Goal: Contribute content: Add original content to the website for others to see

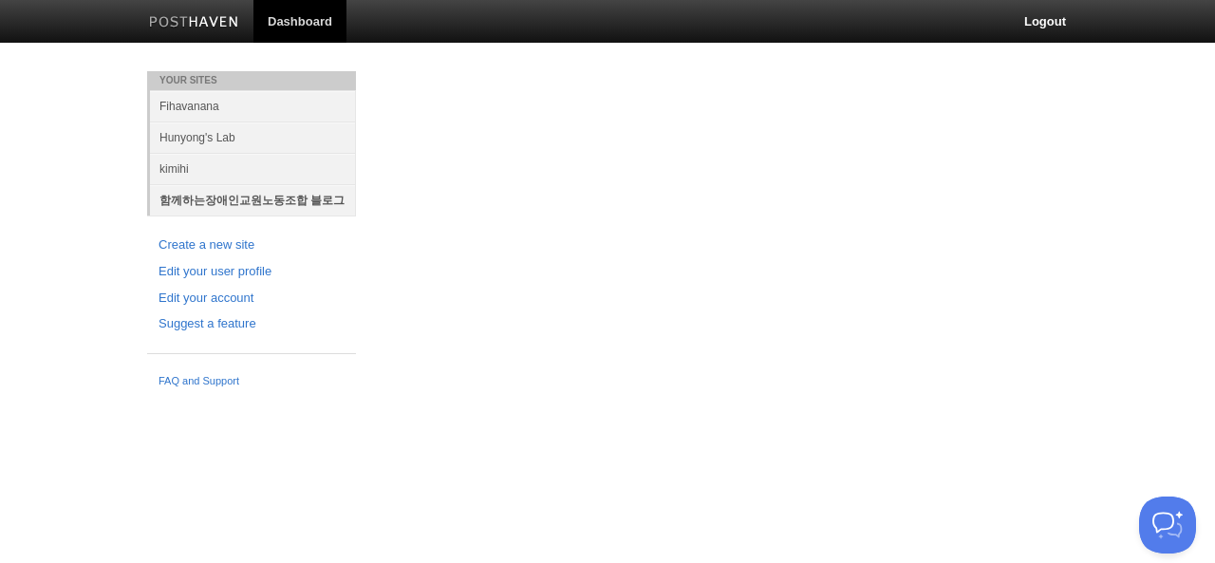
click at [254, 198] on link "함께하는장애인교원노동조합 블로그" at bounding box center [253, 199] width 206 height 31
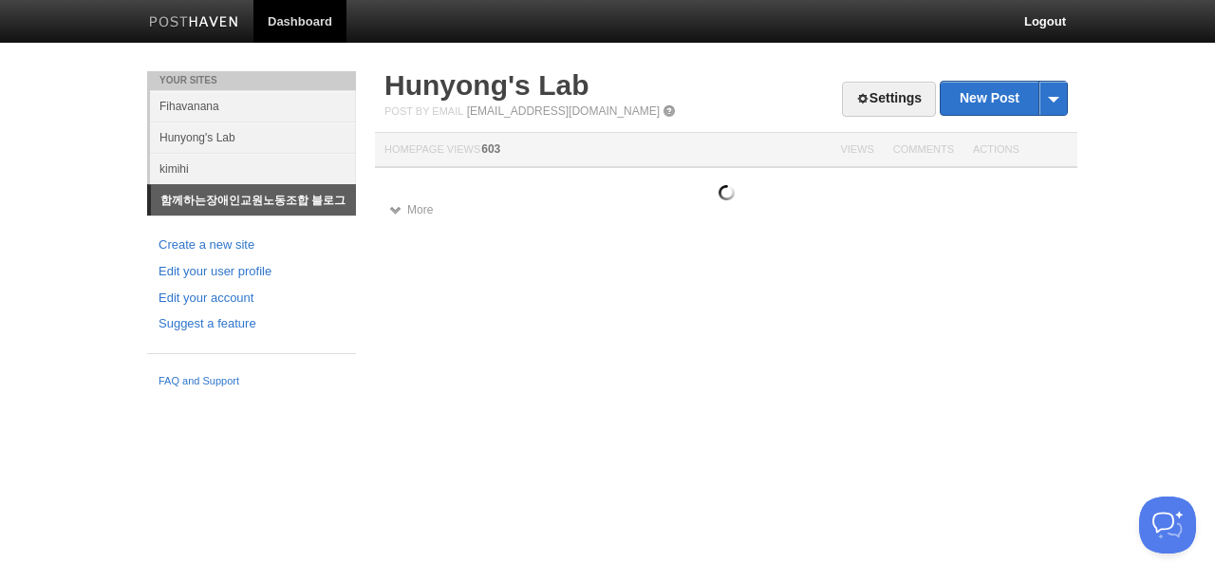
click at [254, 199] on link "함께하는장애인교원노동조합 블로그" at bounding box center [253, 200] width 205 height 30
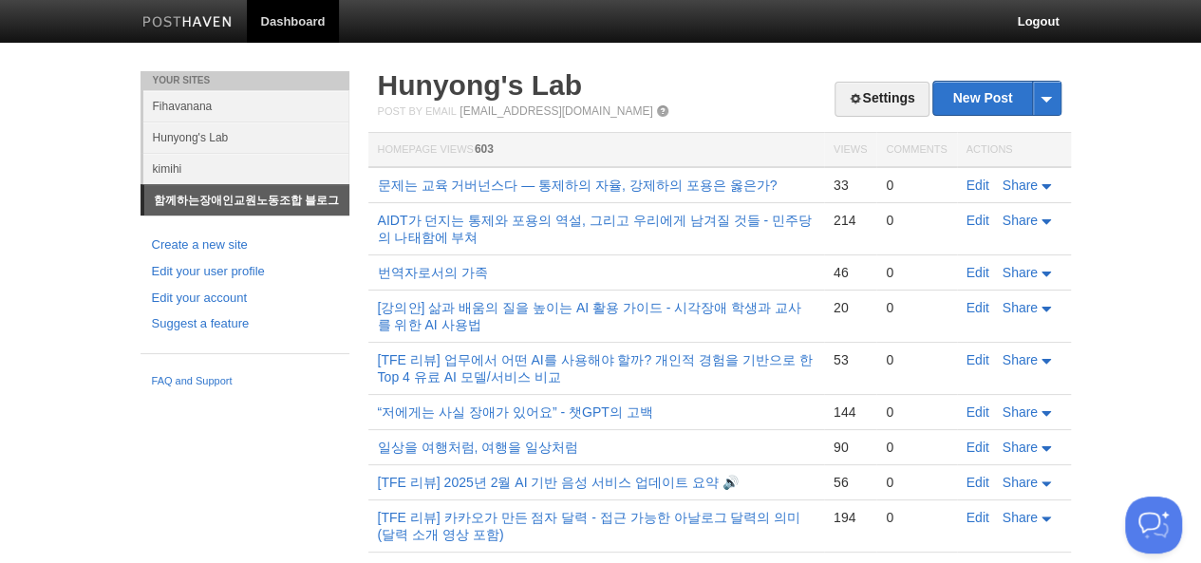
click at [246, 199] on link "함께하는장애인교원노동조합 블로그" at bounding box center [246, 200] width 205 height 30
click at [246, 168] on link "kimihi" at bounding box center [246, 168] width 206 height 31
click at [246, 199] on link "함께하는장애인교원노동조합 블로그" at bounding box center [246, 200] width 205 height 30
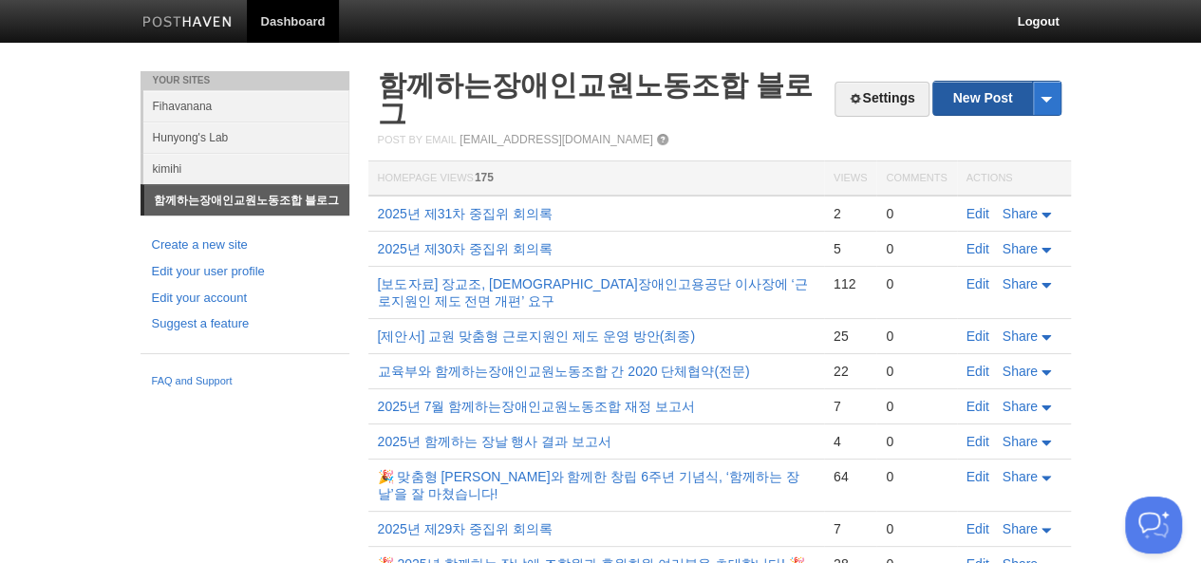
click at [997, 98] on link "New Post" at bounding box center [996, 98] width 126 height 33
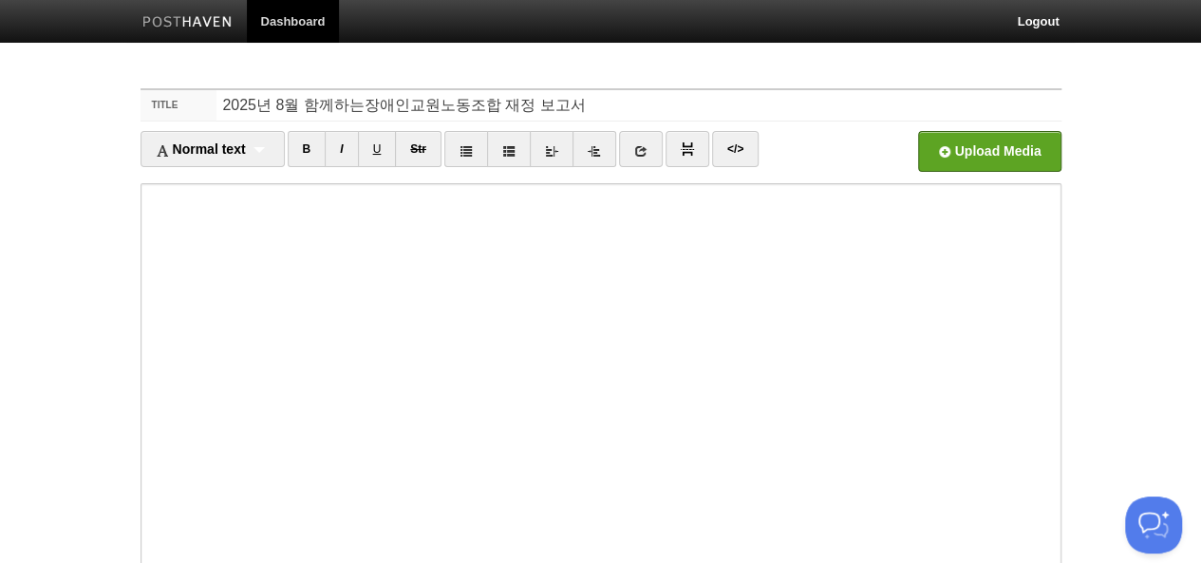
type input "2025년 8월 함께하는장애인교원노동조합 재정 보고서"
click at [732, 149] on link "</>" at bounding box center [735, 149] width 47 height 36
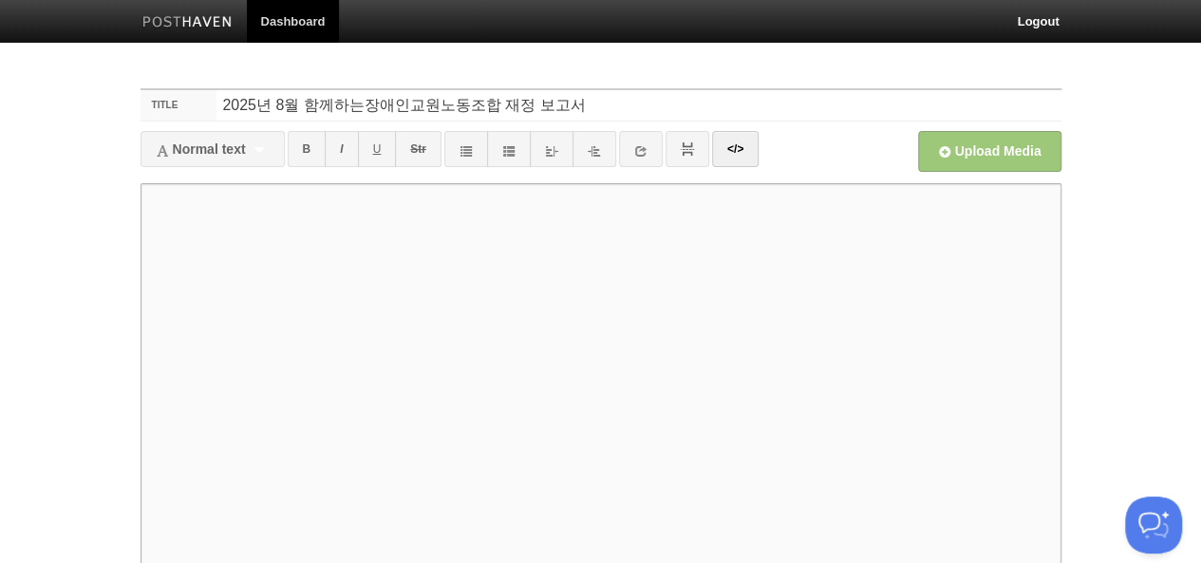
paste textarea "<h2>2025년 8월 함께하는장애인교원노동조합 재정 보고서</h2> <h3>1. 개요</h3> <ul> <li><strong>보고 기간</s…"
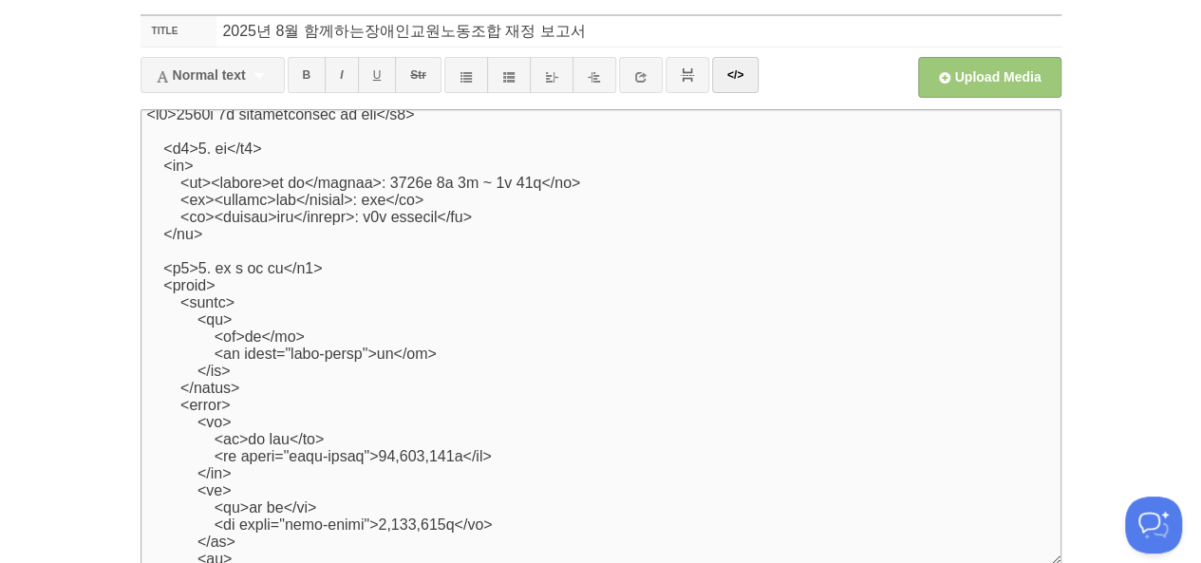
scroll to position [2776, 0]
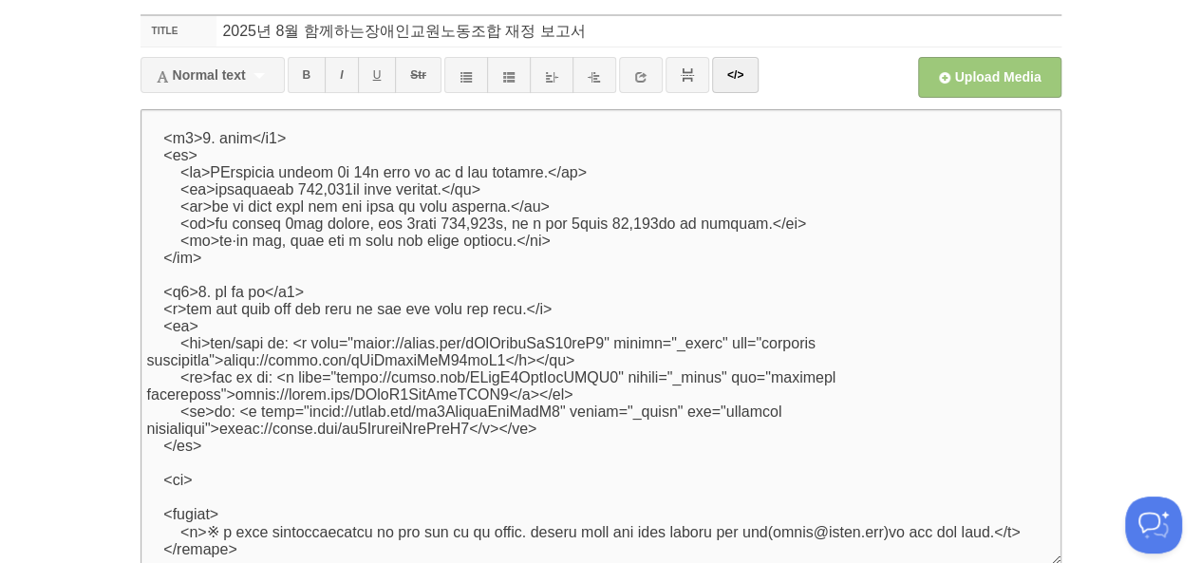
type textarea "<h2>2025년 8월 함께하는장애인교원노동조합 재정 보고서</h2> <h3>1. 개요</h3> <ul> <li><strong>보고 기간</s…"
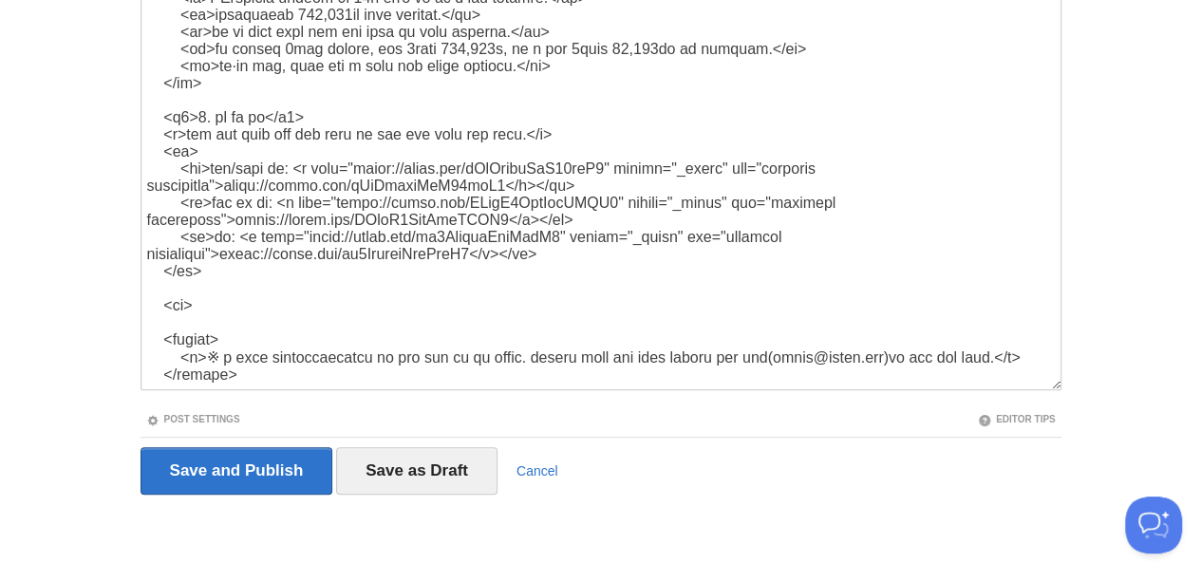
click at [146, 414] on link "Post Settings" at bounding box center [193, 419] width 94 height 10
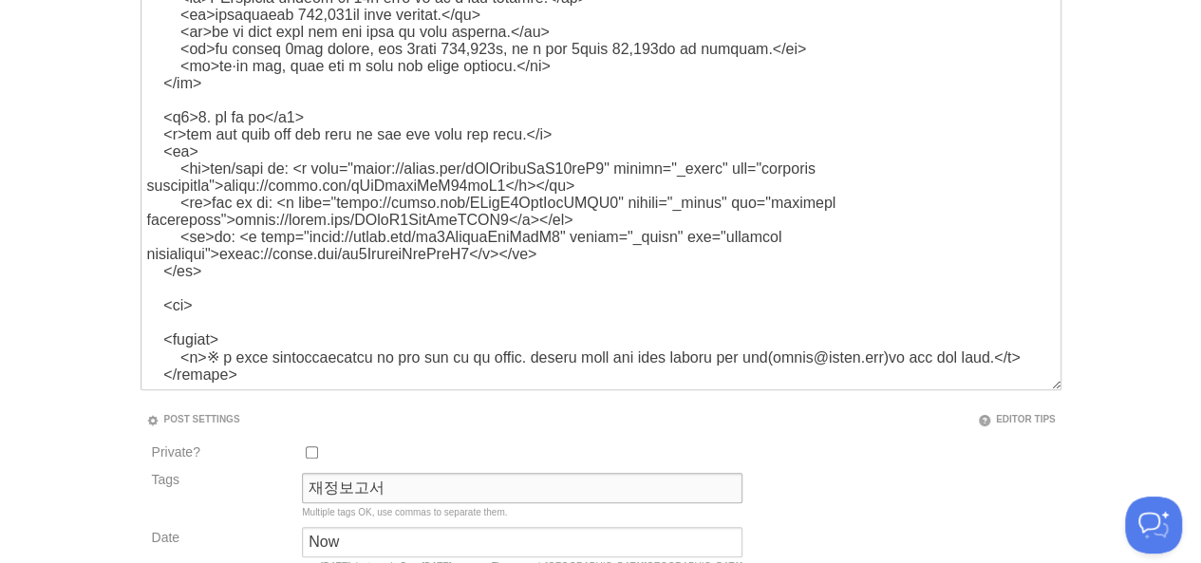
type input "재정보고서"
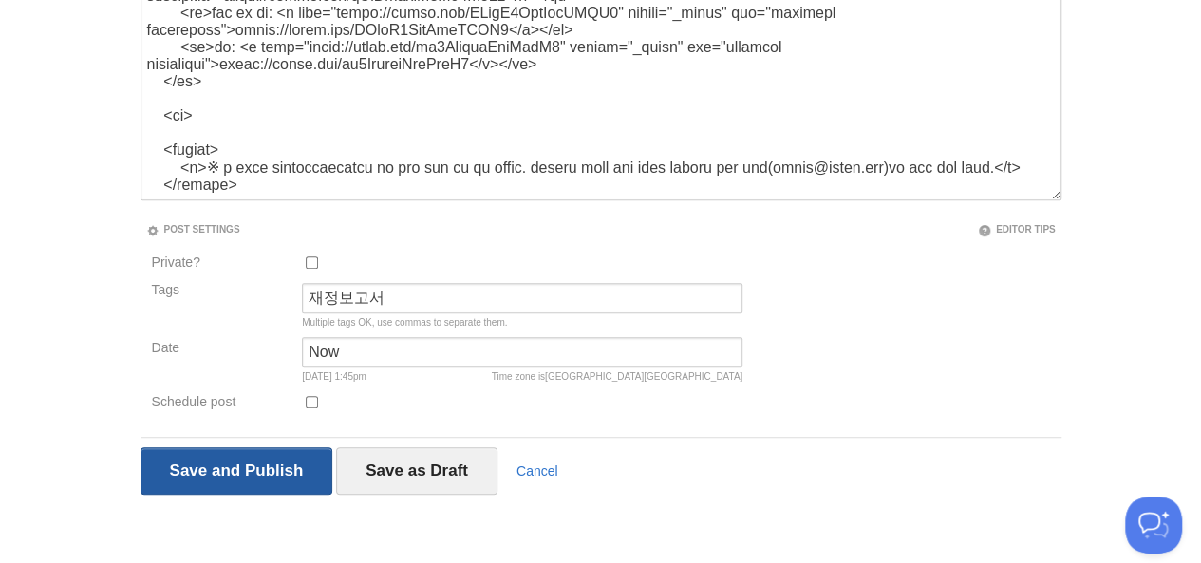
click at [141, 447] on input "Save and Publish" at bounding box center [237, 470] width 193 height 47
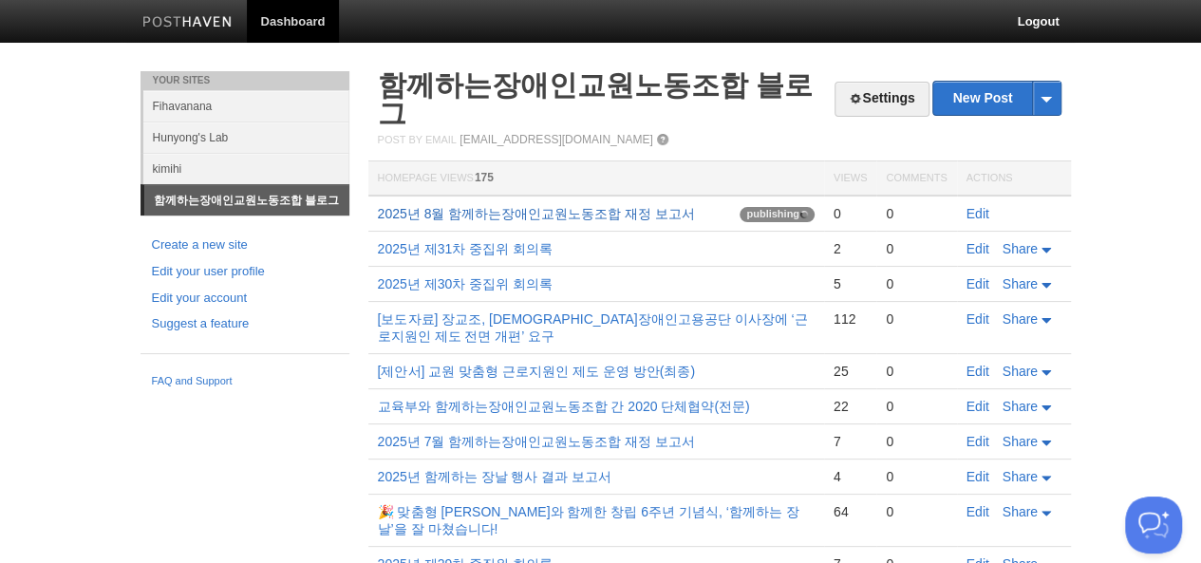
click at [378, 206] on link "2025년 8월 함께하는장애인교원노동조합 재정 보고서" at bounding box center [537, 213] width 318 height 15
